Goal: Find specific page/section: Find specific page/section

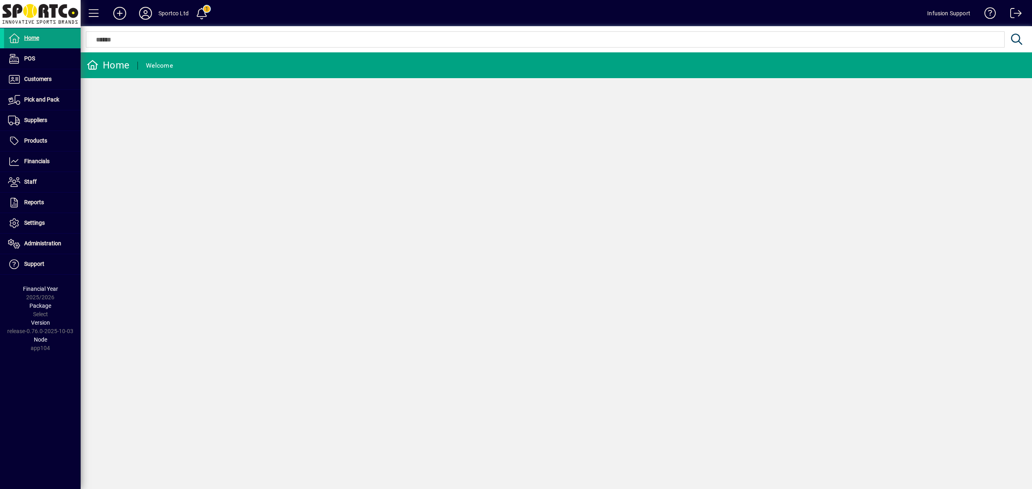
click at [45, 406] on div "Home POS Customers Invoices Payments Quotes Backorders Communications Pick and …" at bounding box center [40, 244] width 81 height 489
click at [50, 245] on span "Administration" at bounding box center [42, 243] width 37 height 6
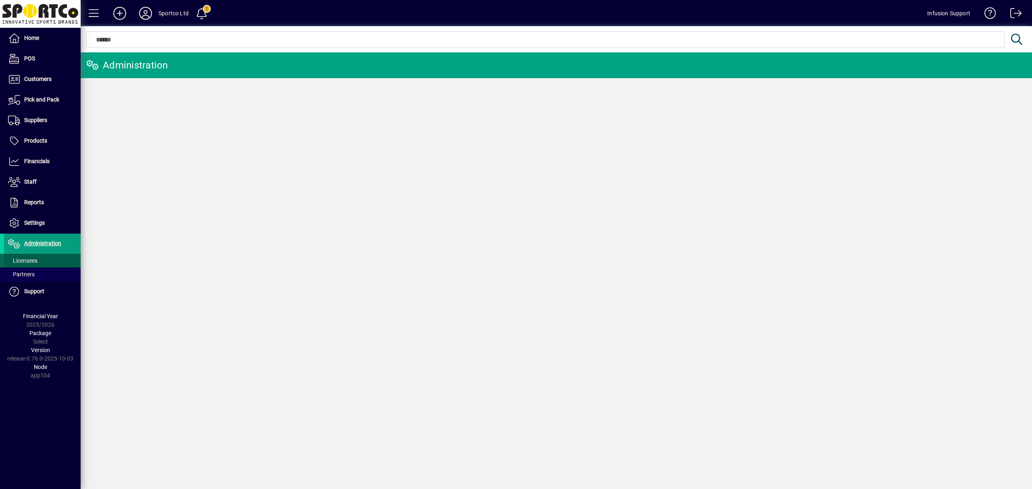
click at [37, 258] on span "Licensees" at bounding box center [22, 261] width 29 height 6
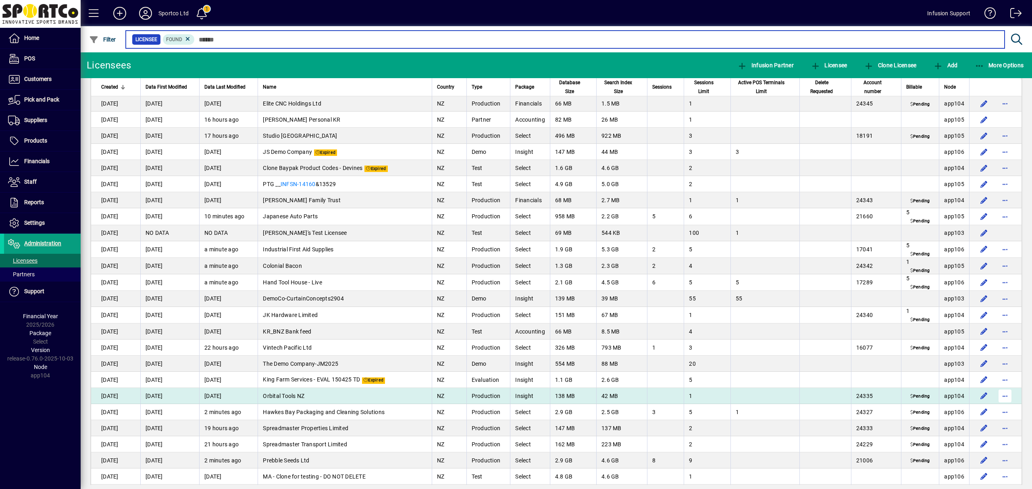
scroll to position [1720, 0]
